Goal: Task Accomplishment & Management: Use online tool/utility

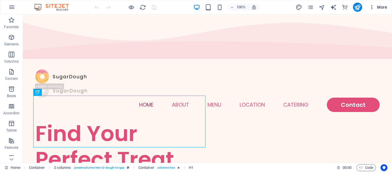
click at [373, 7] on icon "button" at bounding box center [372, 7] width 6 height 6
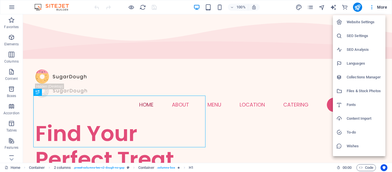
click at [278, 4] on div at bounding box center [196, 86] width 392 height 172
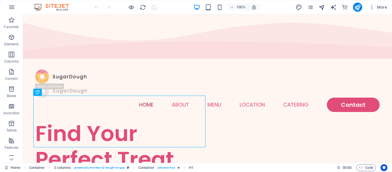
click at [321, 8] on icon "navigator" at bounding box center [321, 7] width 7 height 7
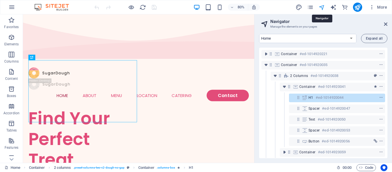
click at [321, 8] on icon "navigator" at bounding box center [321, 7] width 7 height 7
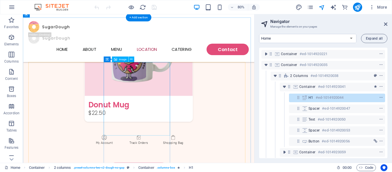
scroll to position [1090, 0]
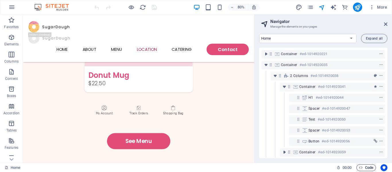
click at [362, 168] on span "Code" at bounding box center [366, 167] width 14 height 7
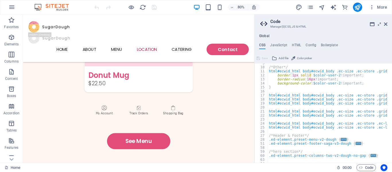
scroll to position [86, 0]
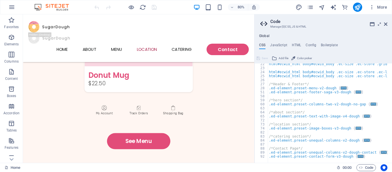
click at [391, 25] on aside "Code Manage (S)CSS, JS & HTML Global CSS JavaScript HTML Config Boilerplate /* …" at bounding box center [323, 88] width 138 height 148
click at [387, 24] on aside "Code Manage (S)CSS, JS & HTML Global CSS JavaScript HTML Config Boilerplate /* …" at bounding box center [323, 88] width 138 height 148
click at [385, 24] on icon at bounding box center [385, 24] width 3 height 5
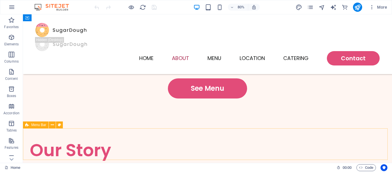
scroll to position [1100, 0]
